Goal: Information Seeking & Learning: Learn about a topic

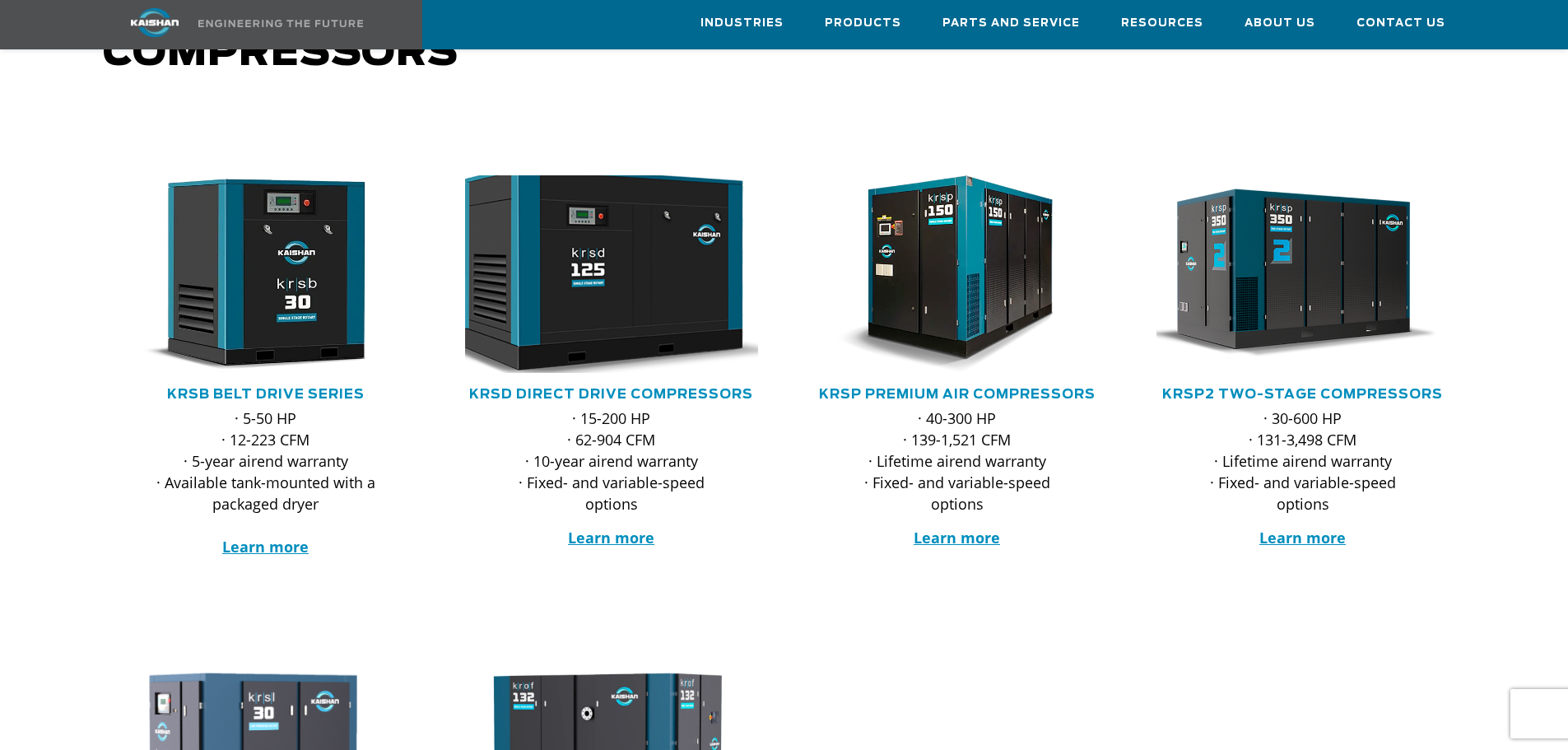
scroll to position [165, 0]
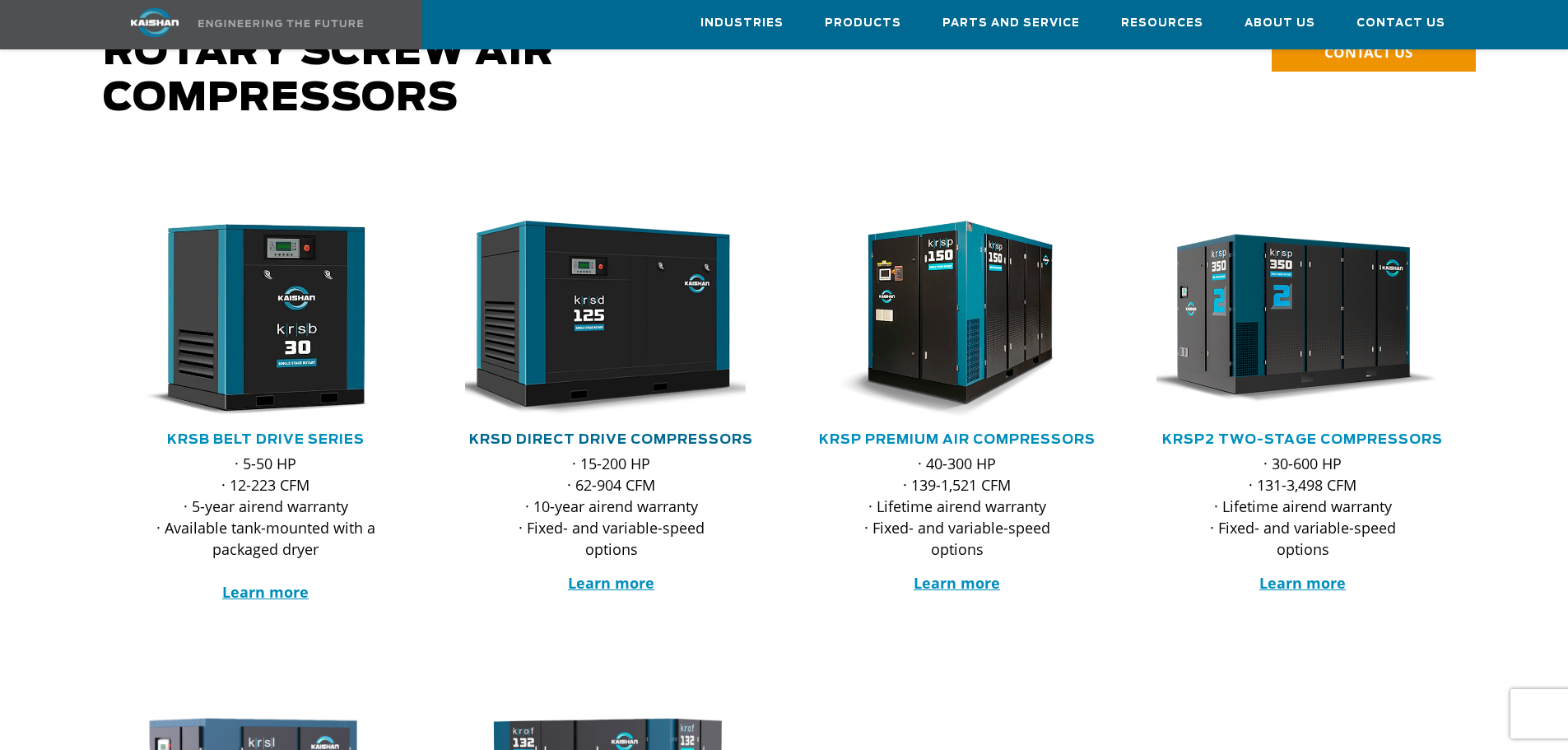
click at [546, 433] on link "KRSD Direct Drive Compressors" at bounding box center [611, 440] width 284 height 13
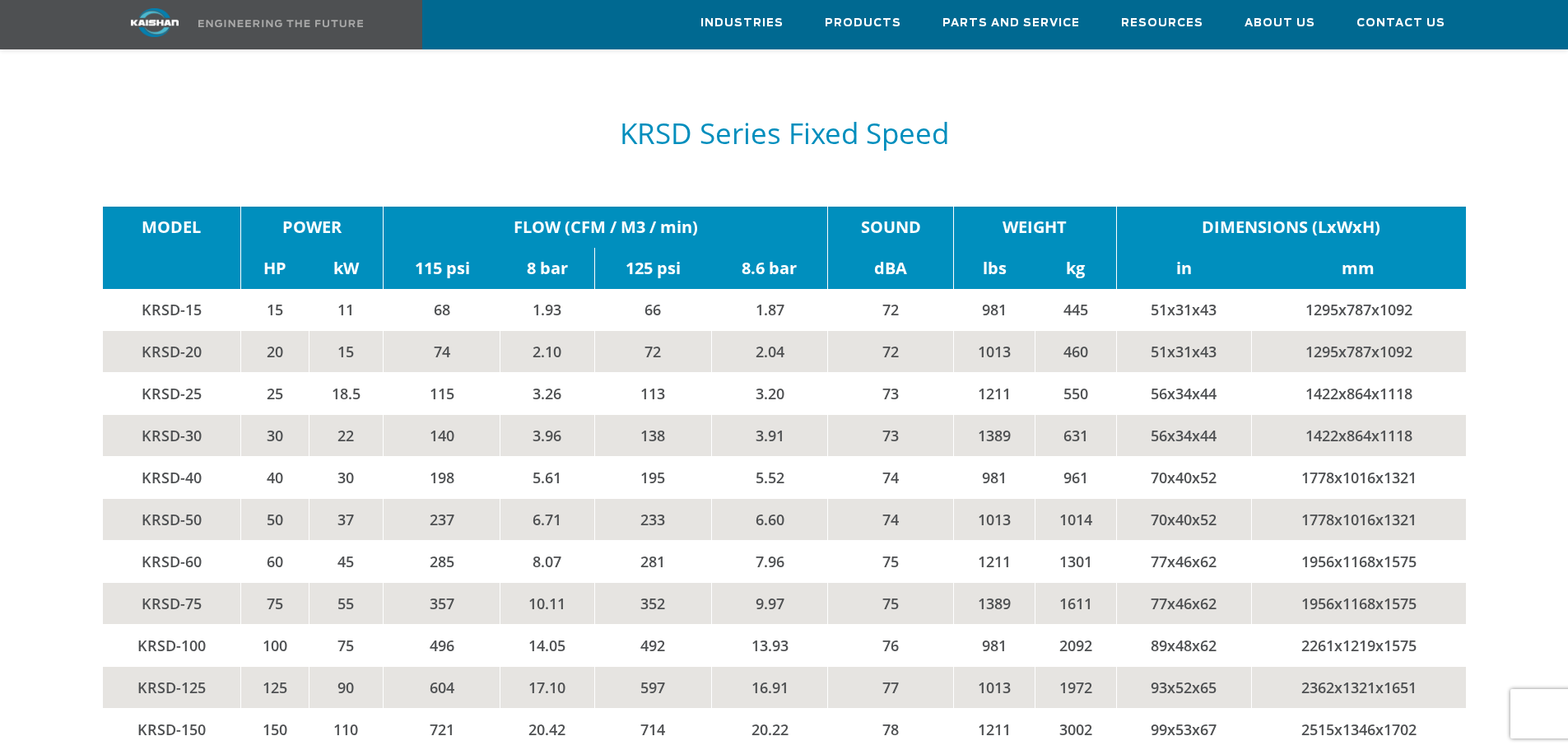
scroll to position [2717, 0]
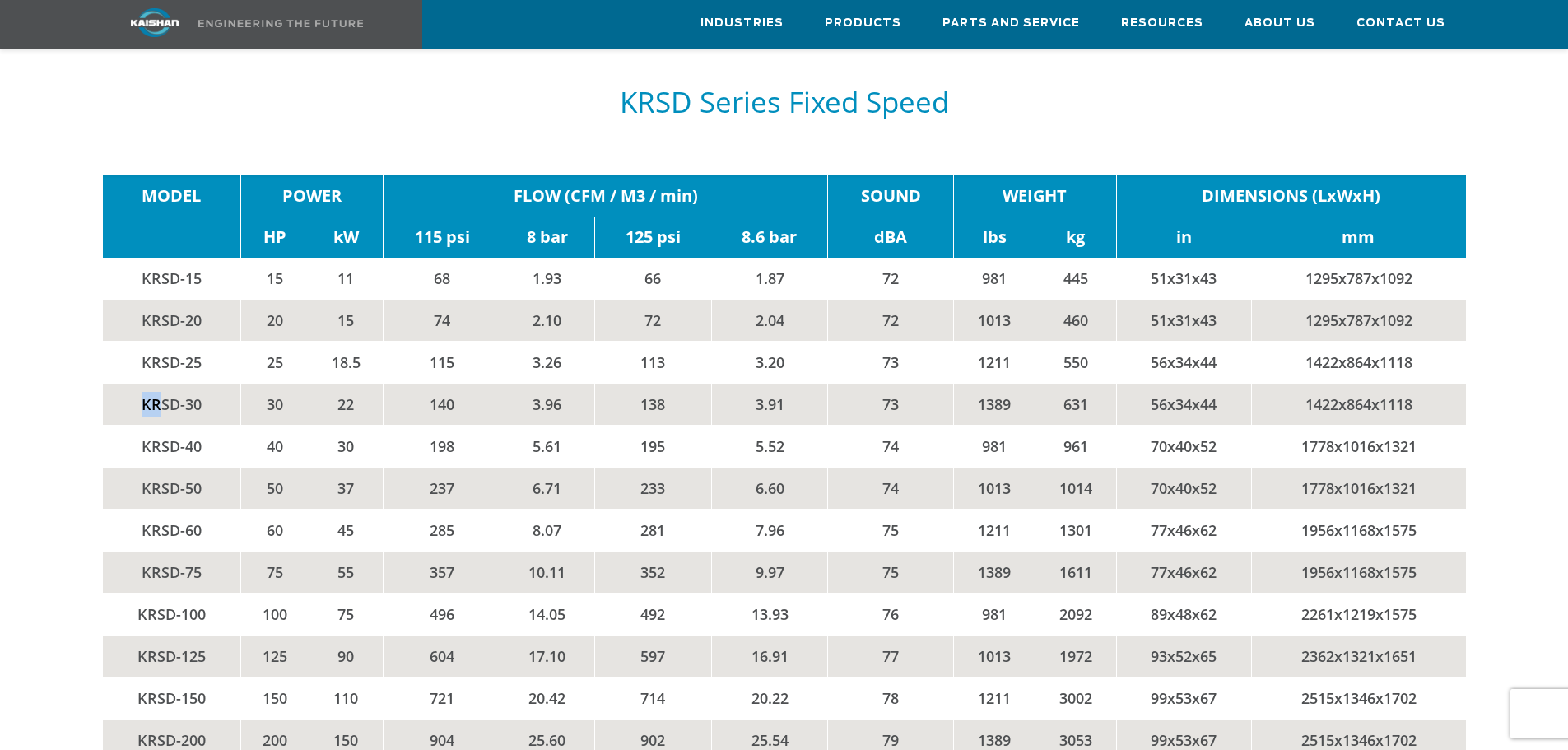
drag, startPoint x: 139, startPoint y: 380, endPoint x: 160, endPoint y: 379, distance: 21.0
click at [160, 383] on td "KRSD-30" at bounding box center [172, 404] width 138 height 42
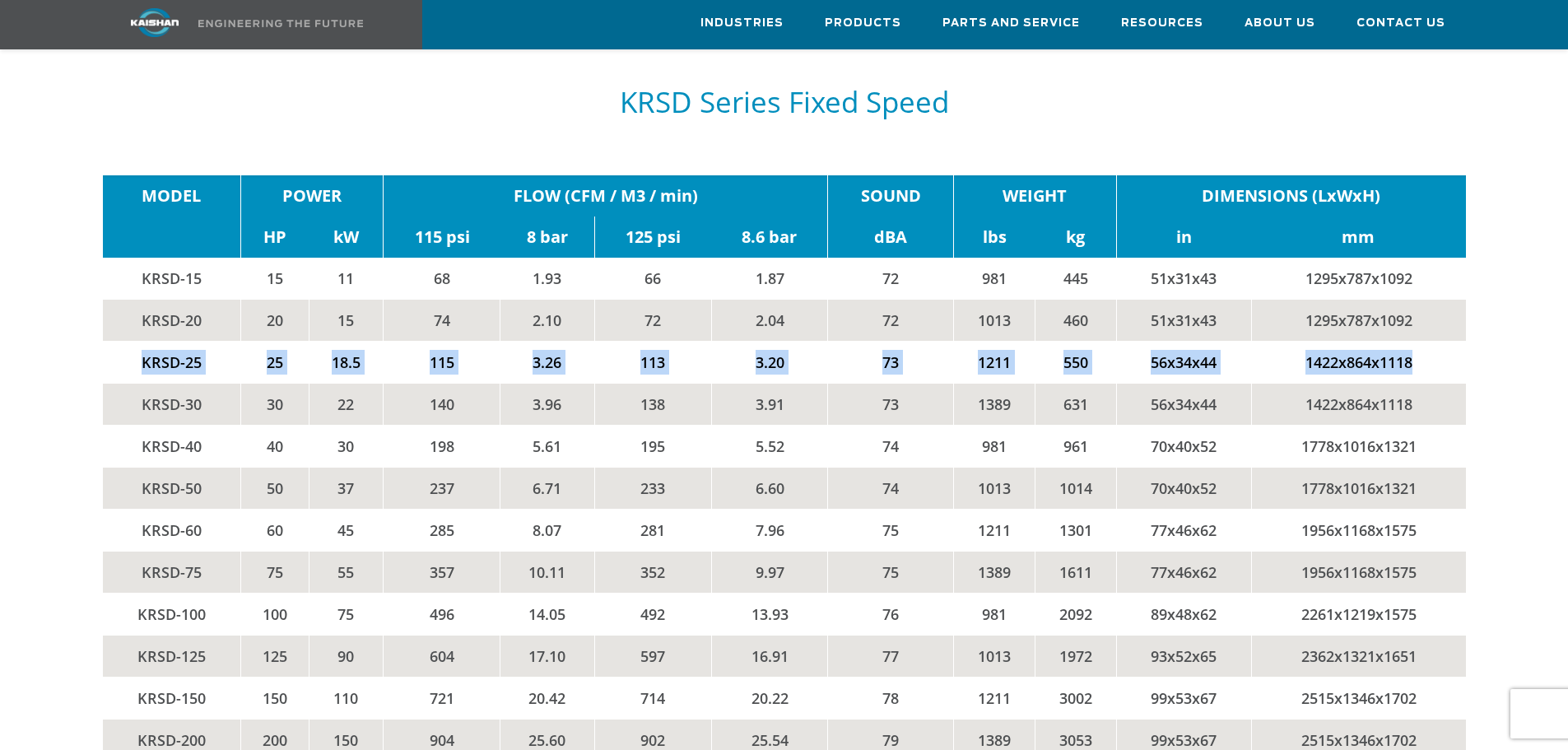
drag, startPoint x: 137, startPoint y: 340, endPoint x: 1436, endPoint y: 345, distance: 1299.0
click at [1436, 345] on tr "KRSD-25 25 18.5 115 3.26 113 3.20 73 1211 550 56x34x44 1422x864x1118" at bounding box center [784, 362] width 1363 height 42
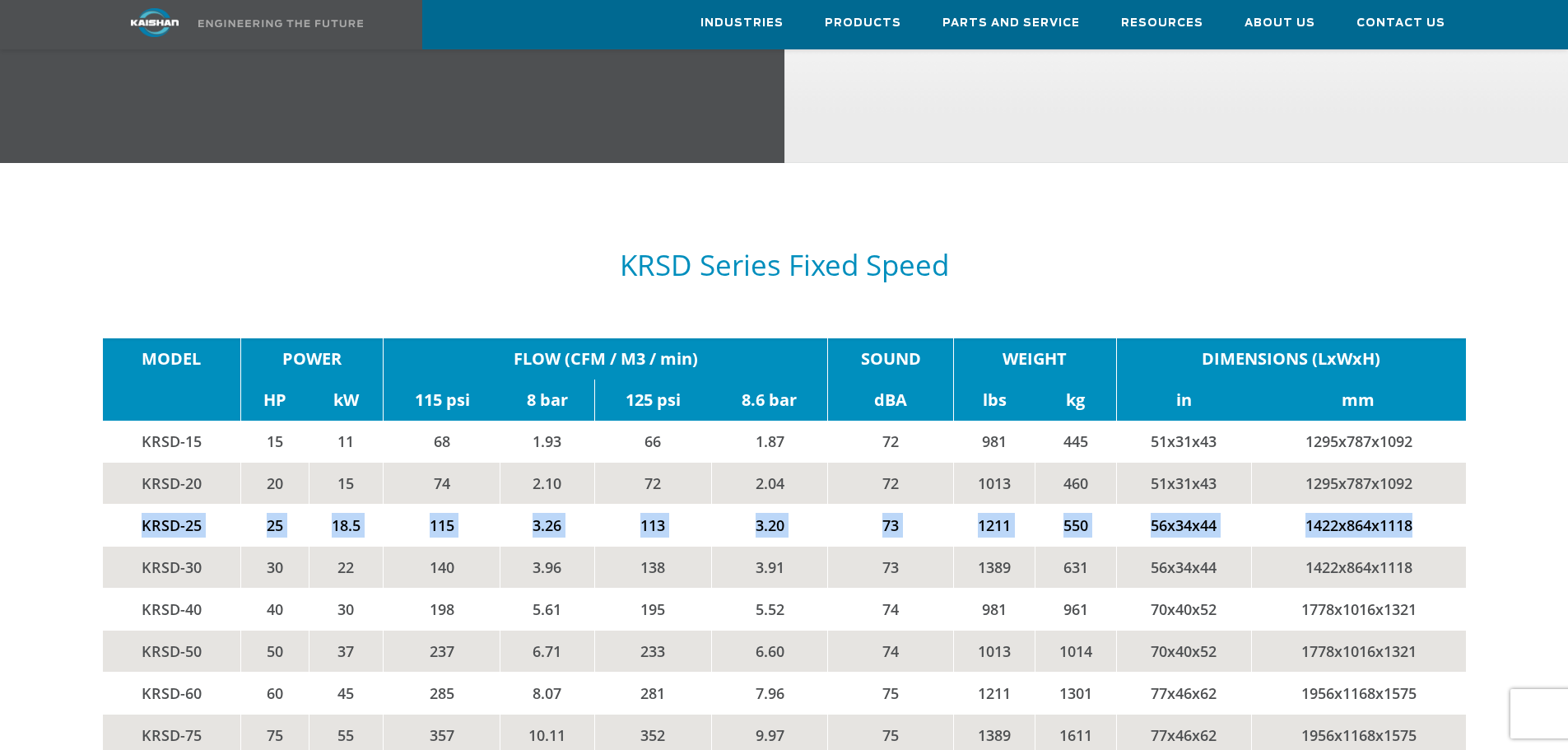
scroll to position [2553, 0]
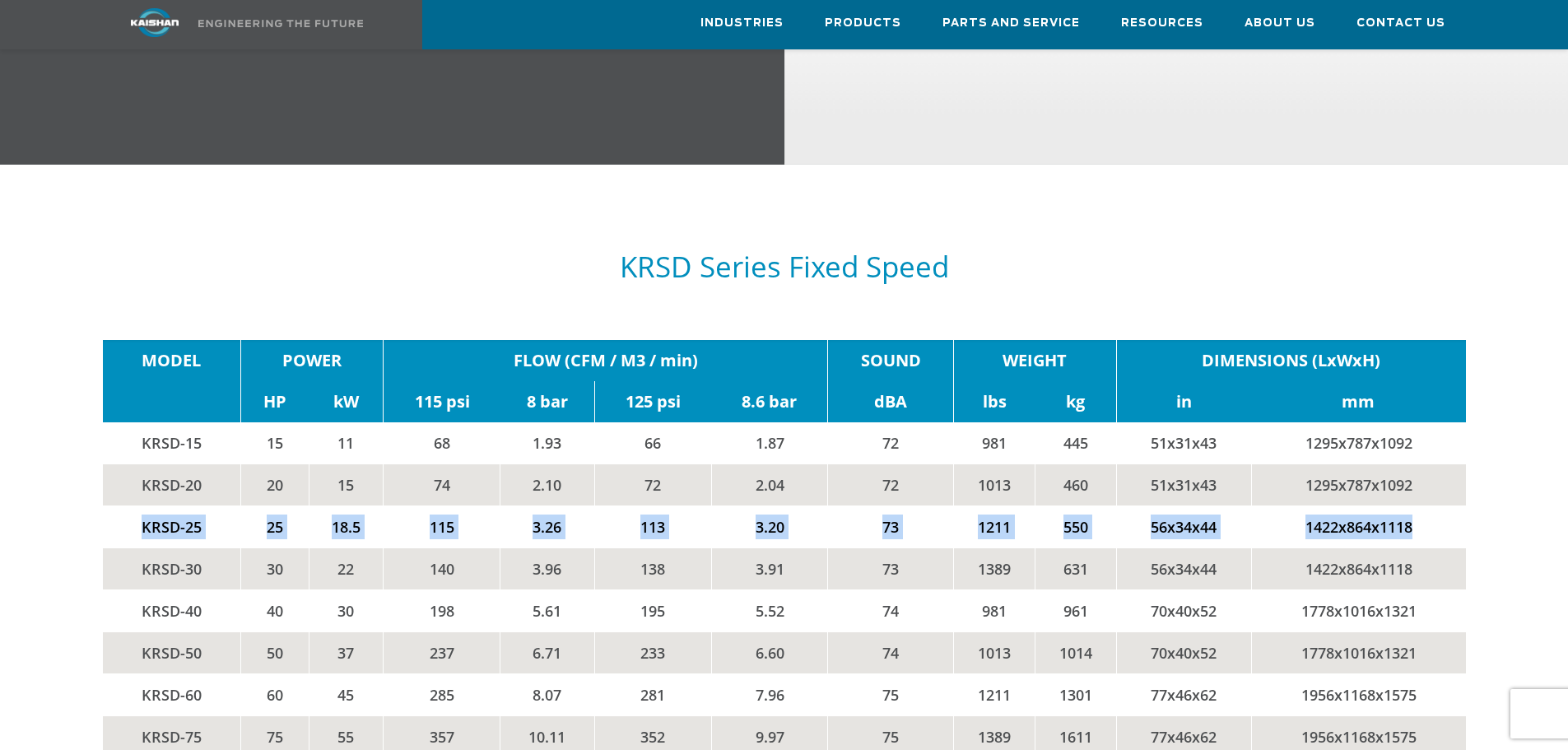
click at [498, 509] on td "115" at bounding box center [441, 526] width 117 height 42
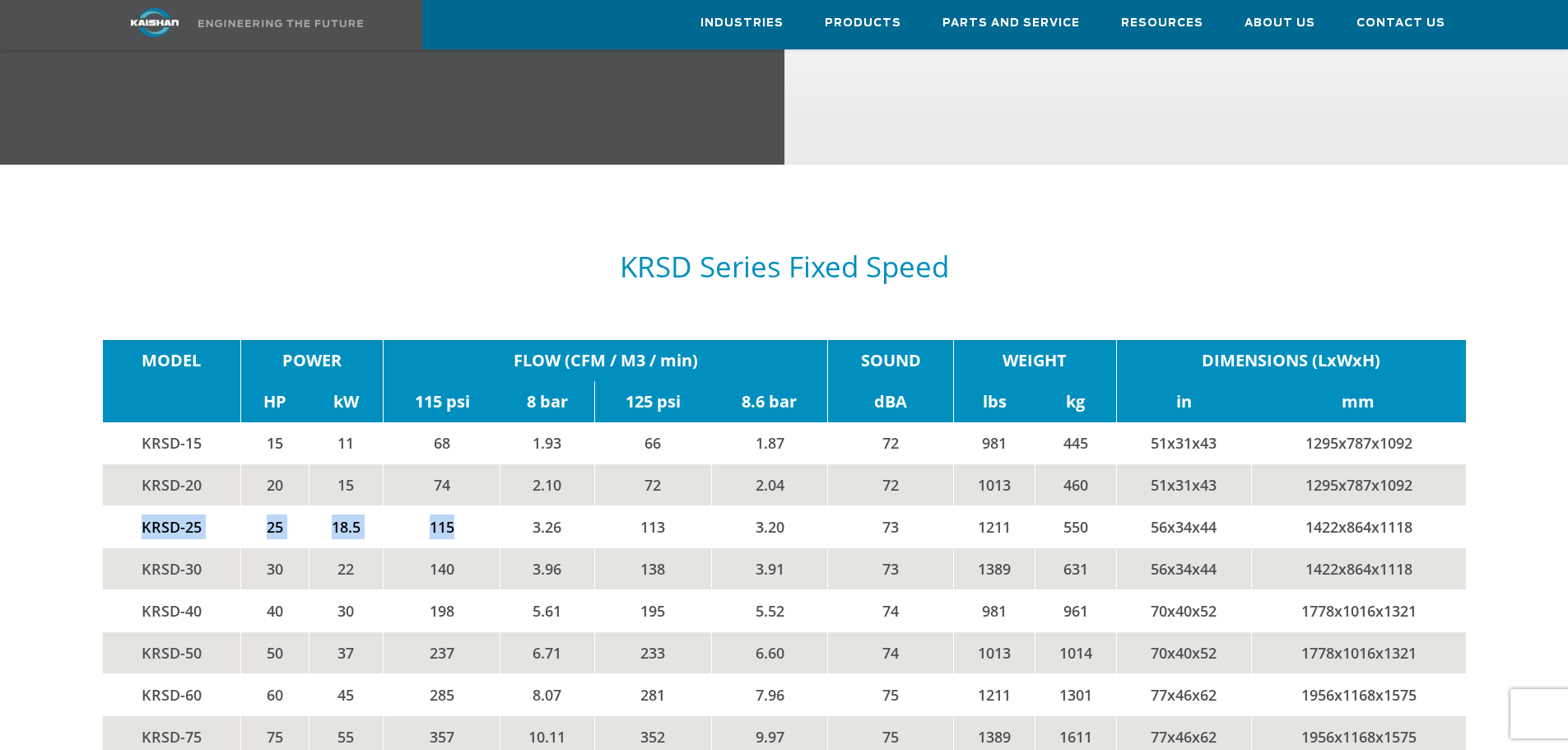
drag, startPoint x: 136, startPoint y: 498, endPoint x: 485, endPoint y: 495, distance: 349.0
click at [485, 505] on tr "KRSD-25 25 18.5 115 3.26 113 3.20 73 1211 550 56x34x44 1422x864x1118" at bounding box center [784, 526] width 1363 height 42
click at [485, 505] on td "115" at bounding box center [441, 526] width 117 height 42
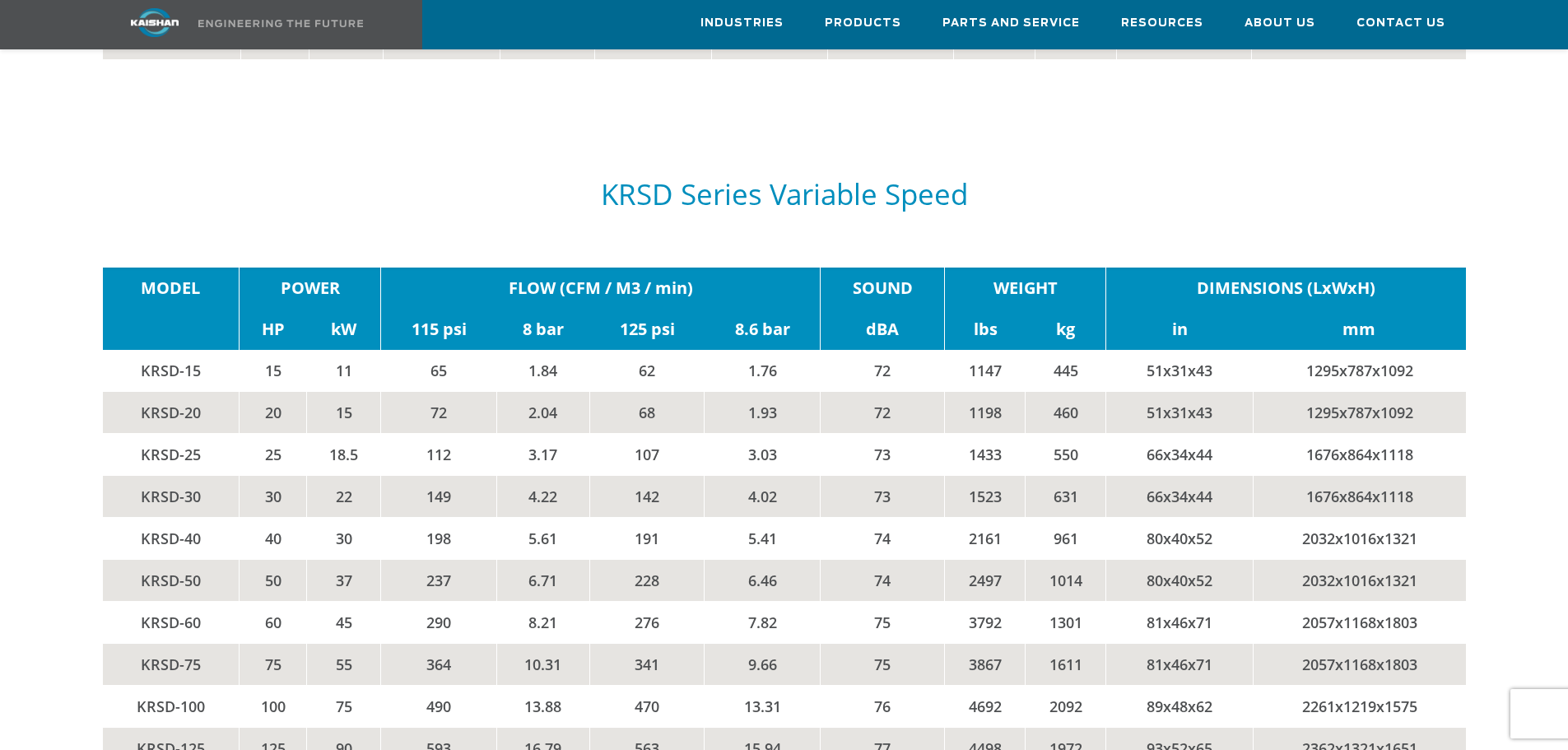
scroll to position [3459, 0]
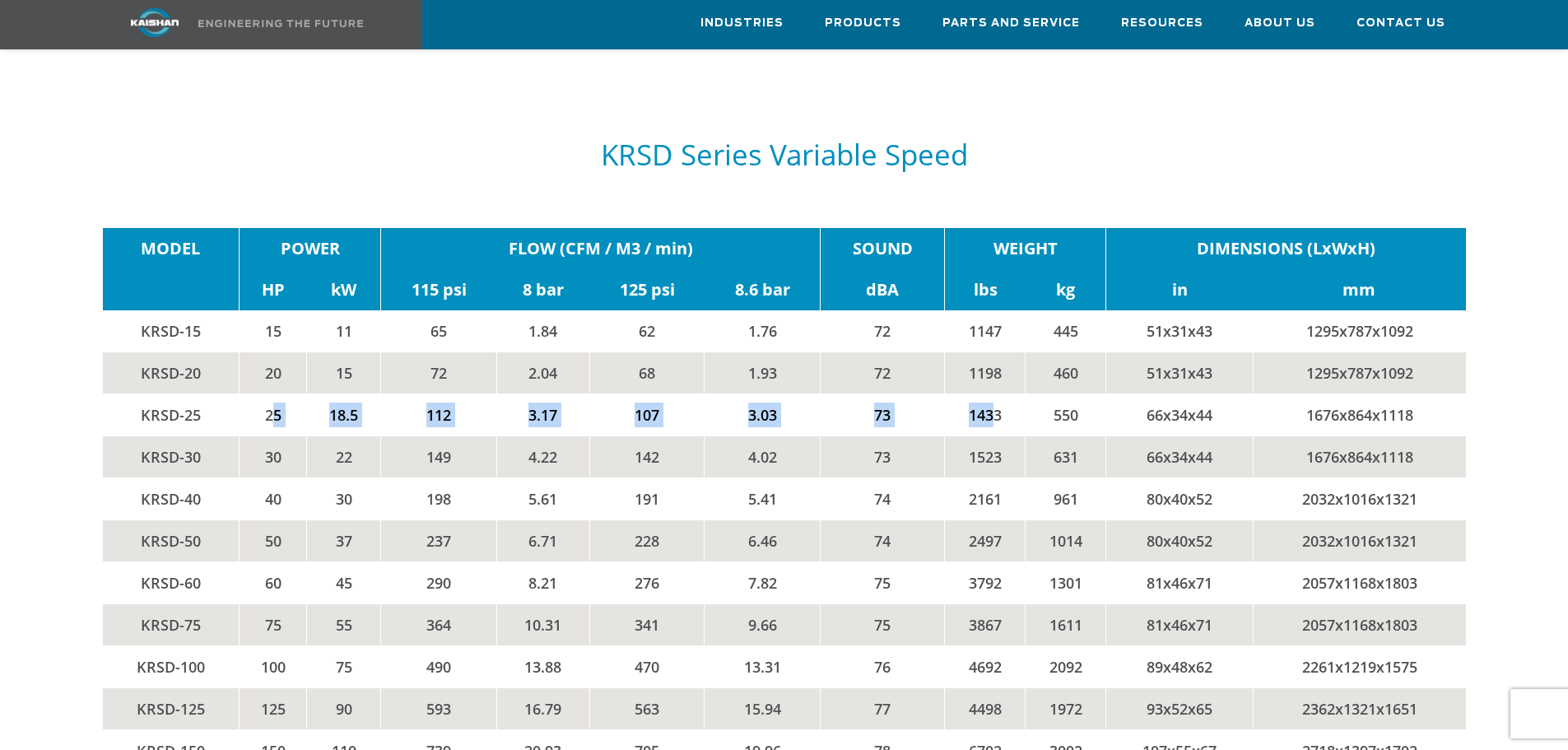
drag, startPoint x: 271, startPoint y: 392, endPoint x: 991, endPoint y: 390, distance: 720.0
click at [991, 394] on tr "KRSD-25 25 18.5 112 3.17 107 3.03 73 1433 550 66x34x44 1676x864x1118" at bounding box center [784, 415] width 1363 height 42
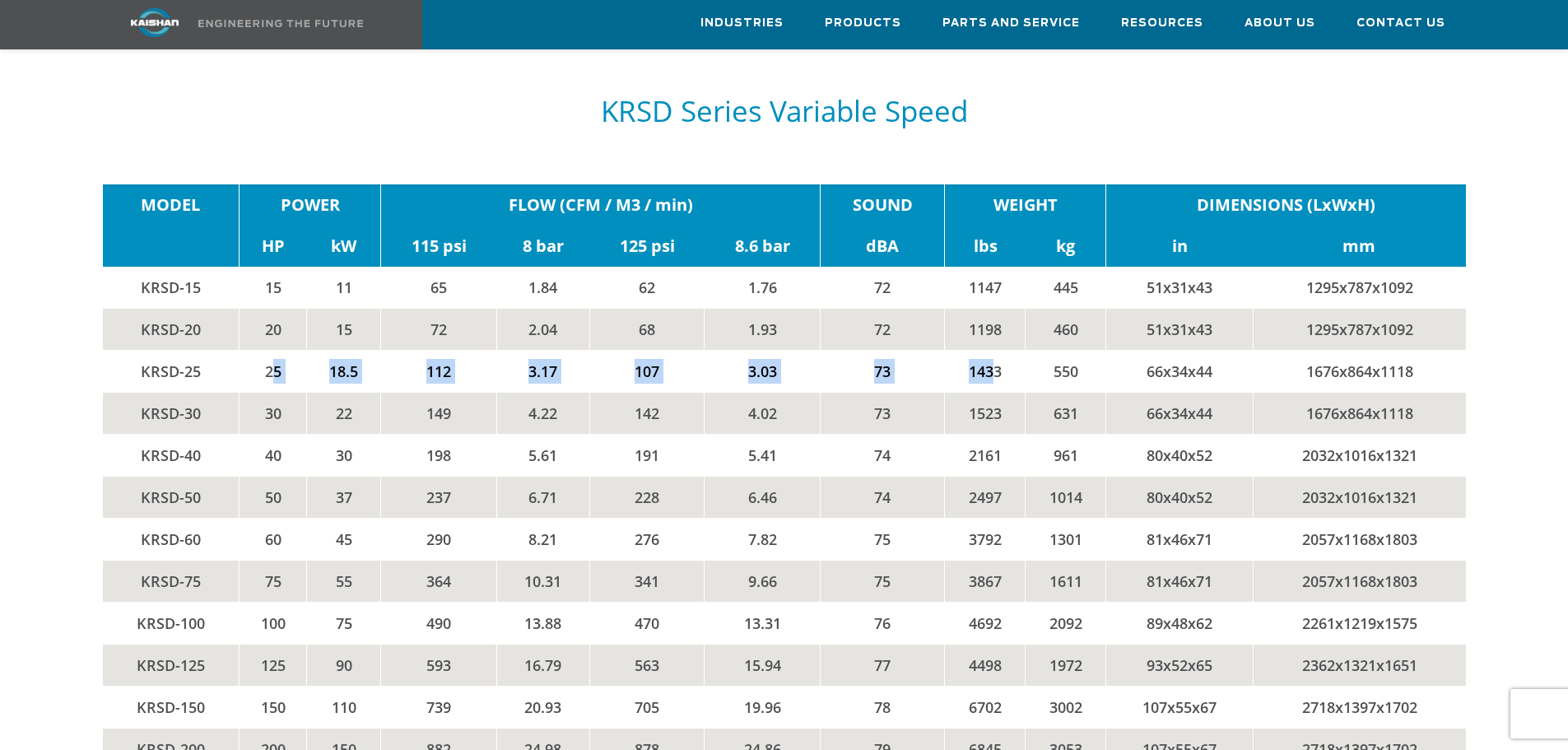
scroll to position [3541, 0]
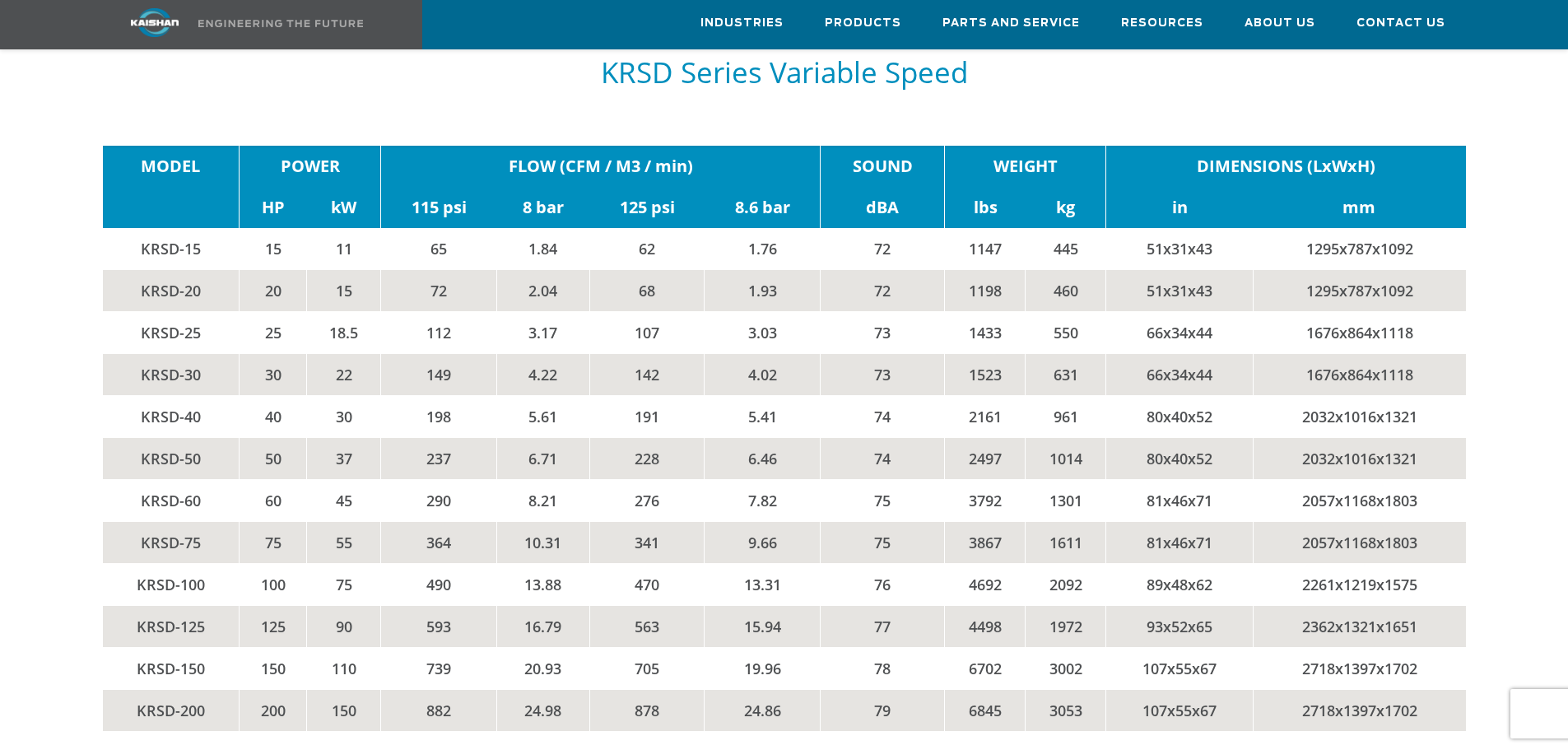
click at [617, 479] on td "276" at bounding box center [647, 501] width 115 height 42
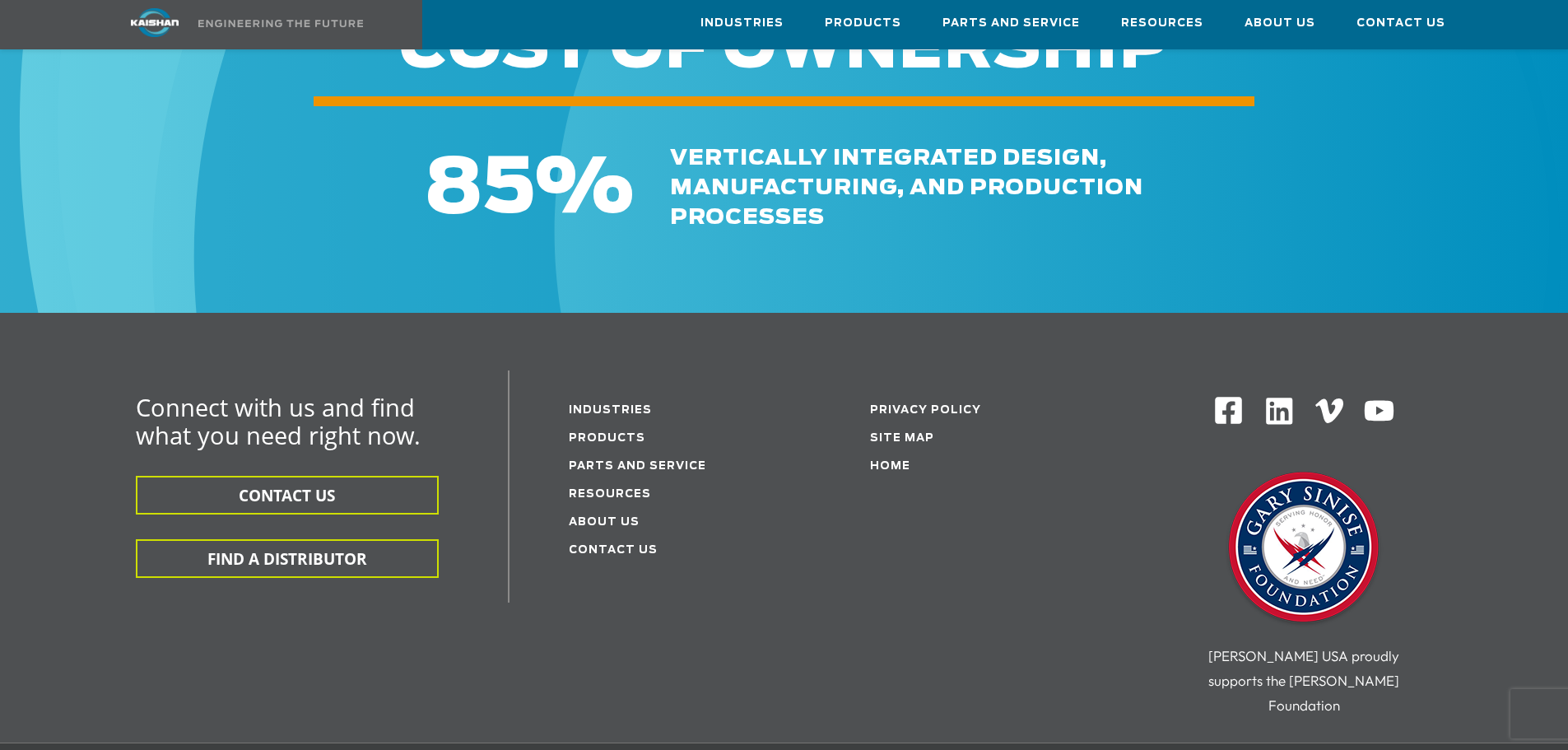
scroll to position [5106, 0]
